Goal: Task Accomplishment & Management: Complete application form

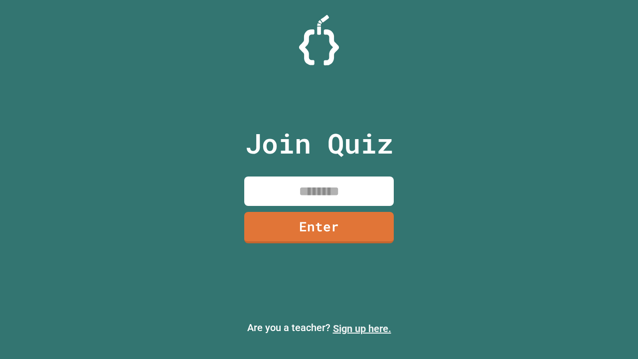
click at [362, 328] on link "Sign up here." at bounding box center [362, 328] width 58 height 12
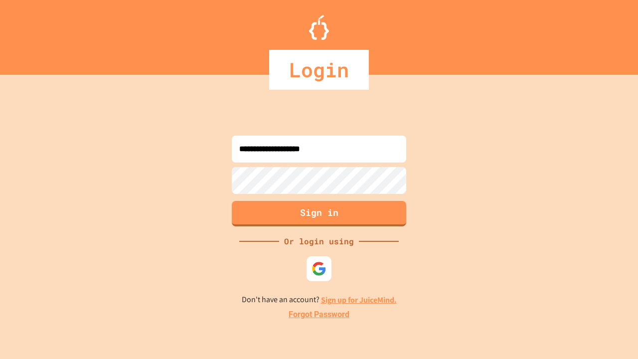
type input "**********"
